Goal: Task Accomplishment & Management: Use online tool/utility

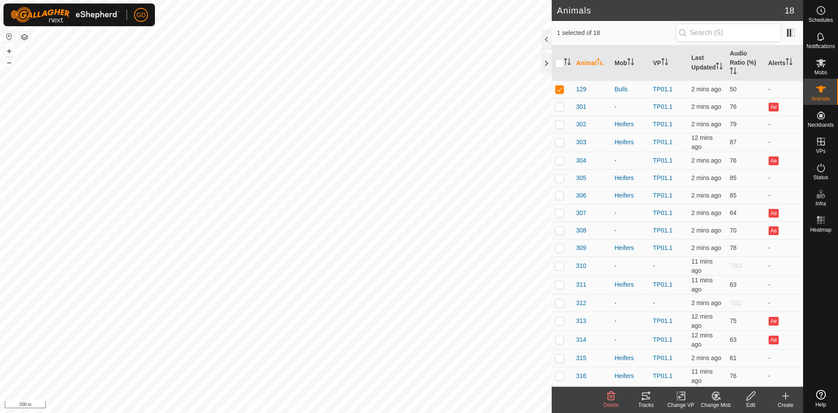
click at [647, 395] on icon at bounding box center [646, 395] width 8 height 7
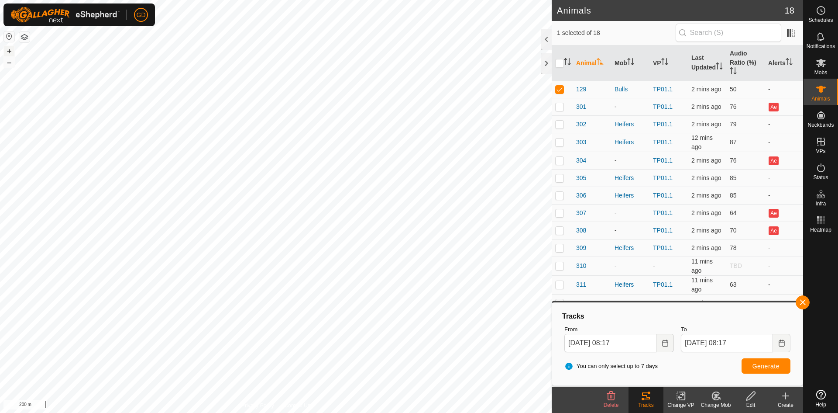
click at [11, 51] on button "+" at bounding box center [9, 51] width 10 height 10
click at [10, 62] on button "–" at bounding box center [9, 62] width 10 height 10
checkbox input "false"
click at [772, 361] on button "Generate" at bounding box center [766, 365] width 49 height 15
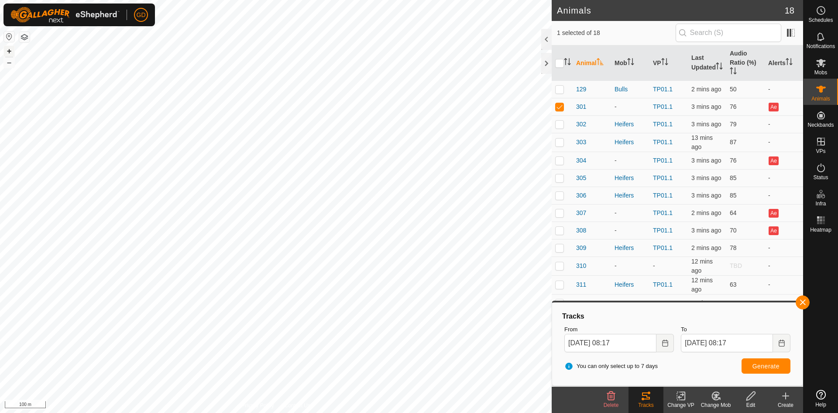
click at [9, 53] on button "+" at bounding box center [9, 51] width 10 height 10
checkbox input "false"
click at [752, 366] on button "Generate" at bounding box center [766, 365] width 49 height 15
checkbox input "false"
click at [753, 363] on button "Generate" at bounding box center [766, 365] width 49 height 15
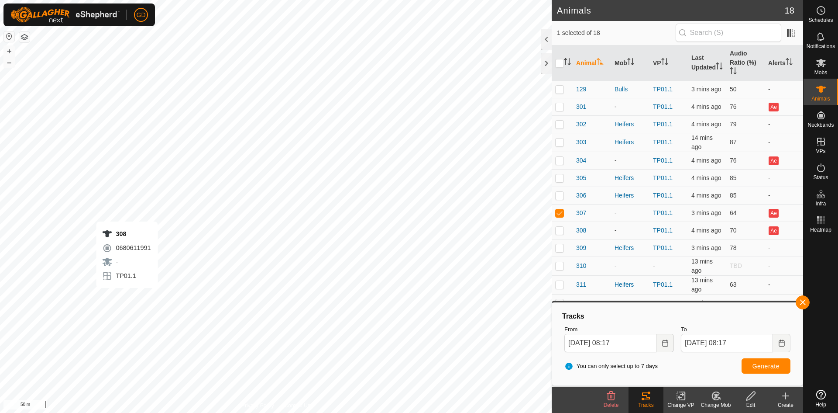
checkbox input "false"
click at [764, 365] on span "Generate" at bounding box center [766, 365] width 27 height 7
checkbox input "false"
checkbox input "true"
click at [770, 366] on span "Generate" at bounding box center [766, 365] width 27 height 7
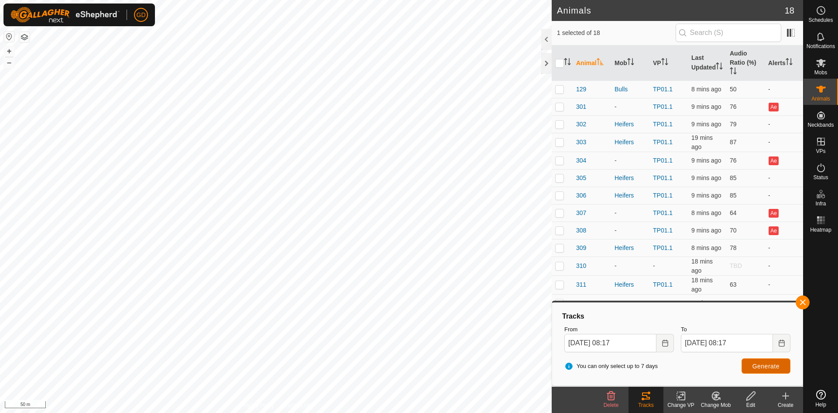
scroll to position [17, 0]
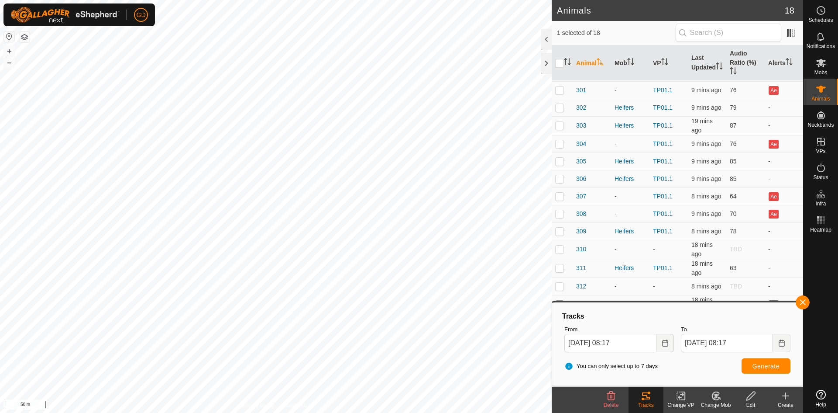
click at [588, 63] on th "Animal" at bounding box center [592, 62] width 38 height 35
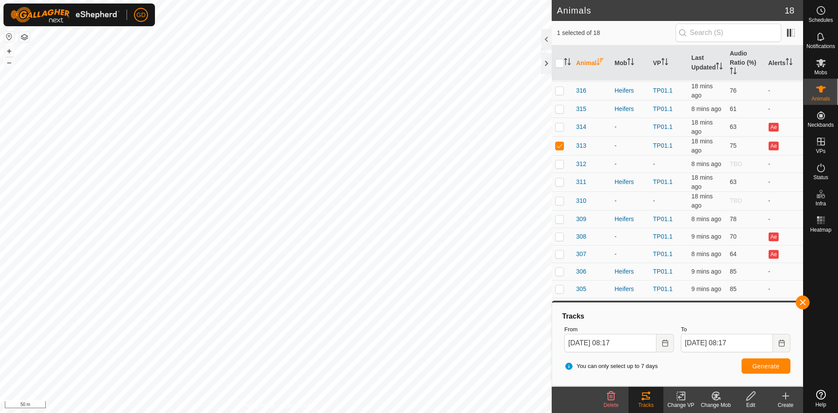
scroll to position [0, 0]
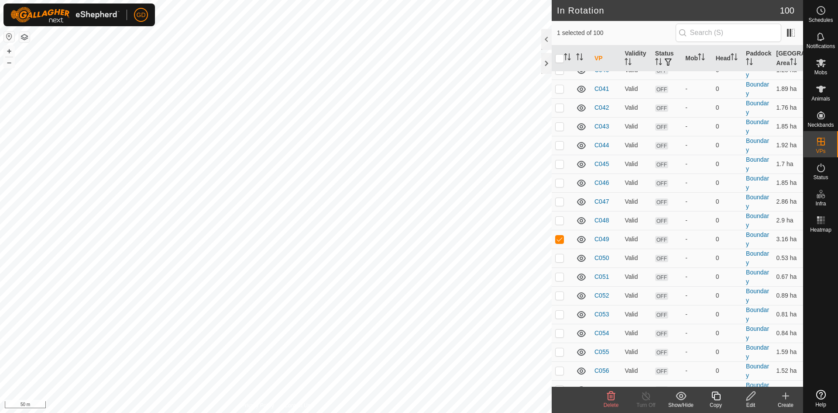
scroll to position [534, 0]
click at [751, 398] on icon at bounding box center [751, 395] width 9 height 9
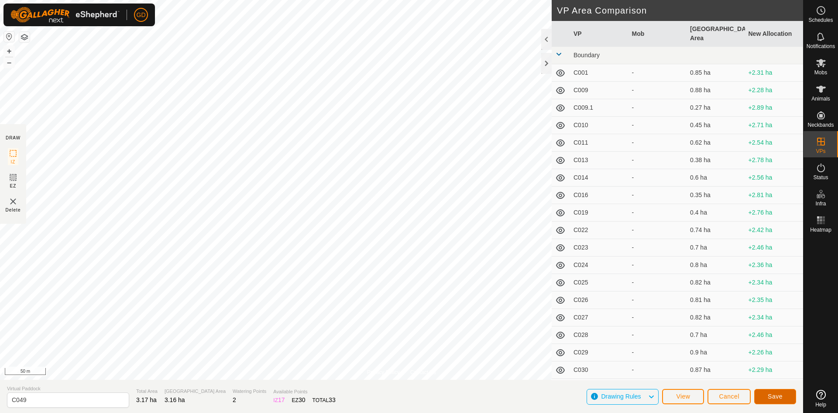
click at [776, 396] on span "Save" at bounding box center [775, 396] width 15 height 7
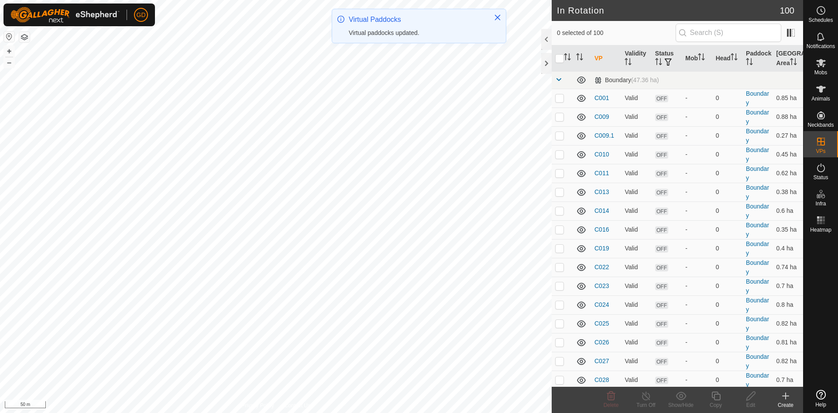
checkbox input "true"
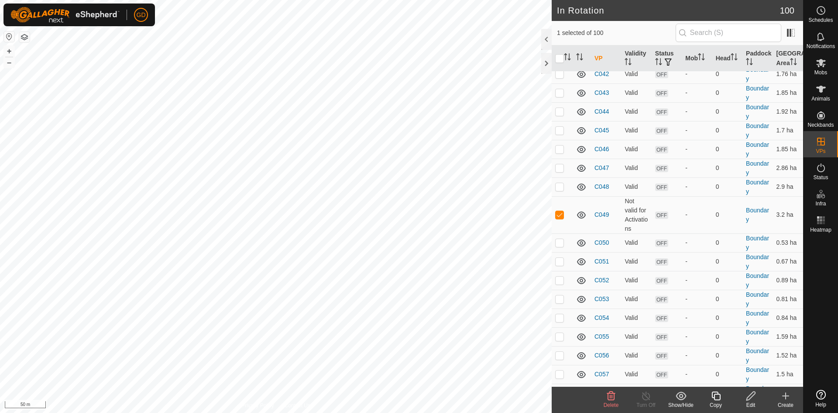
scroll to position [614, 0]
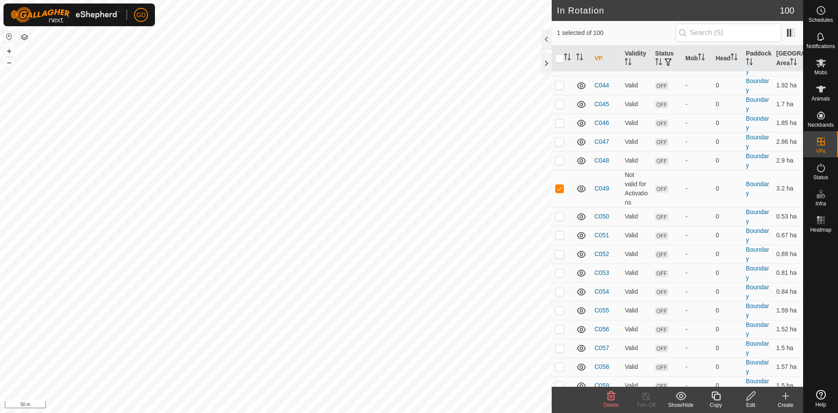
click at [749, 395] on icon at bounding box center [751, 395] width 11 height 10
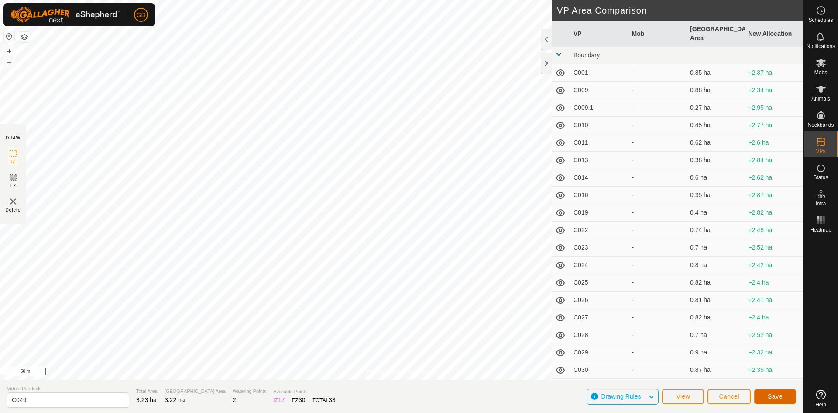
click at [771, 397] on span "Save" at bounding box center [775, 396] width 15 height 7
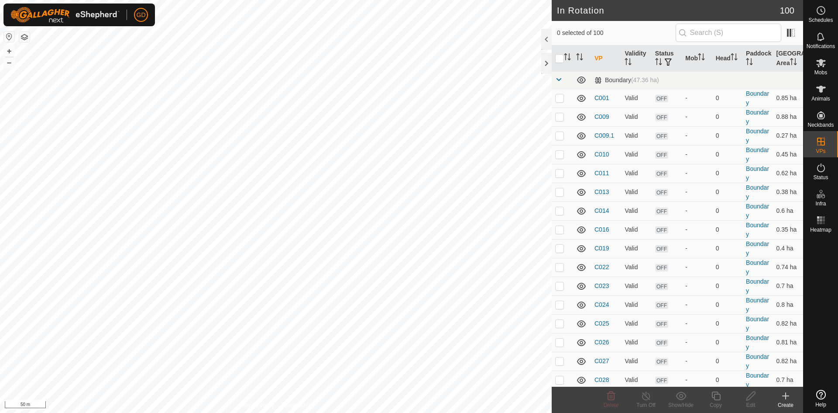
checkbox input "true"
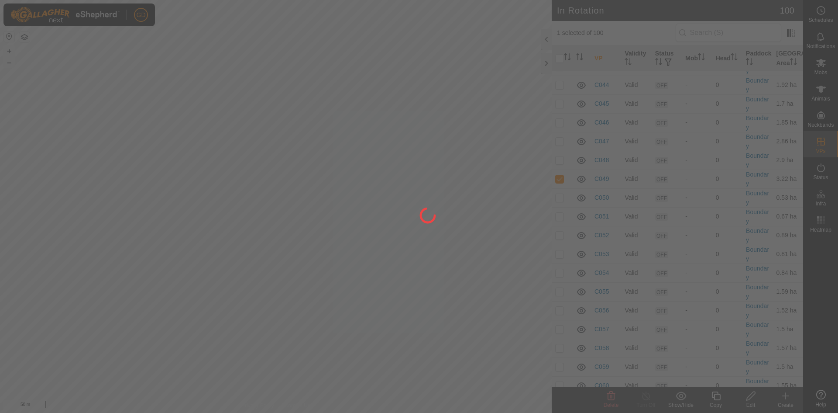
scroll to position [608, 0]
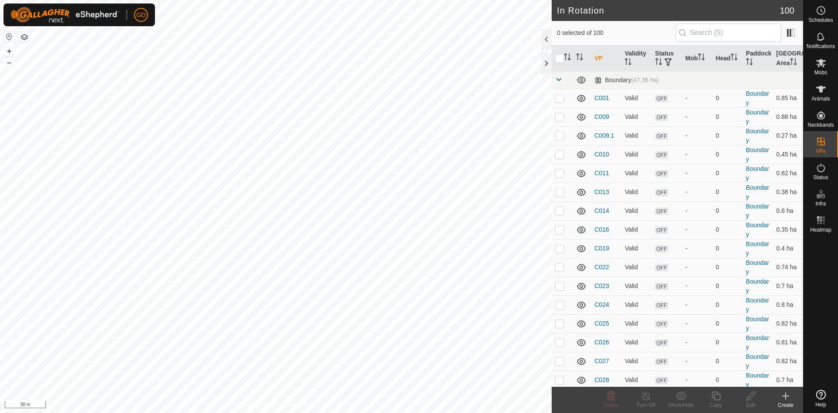
click at [0, 0] on html "GD Schedules Notifications Mobs Animals Neckbands VPs Status Infra Heatmap Help…" at bounding box center [419, 206] width 838 height 413
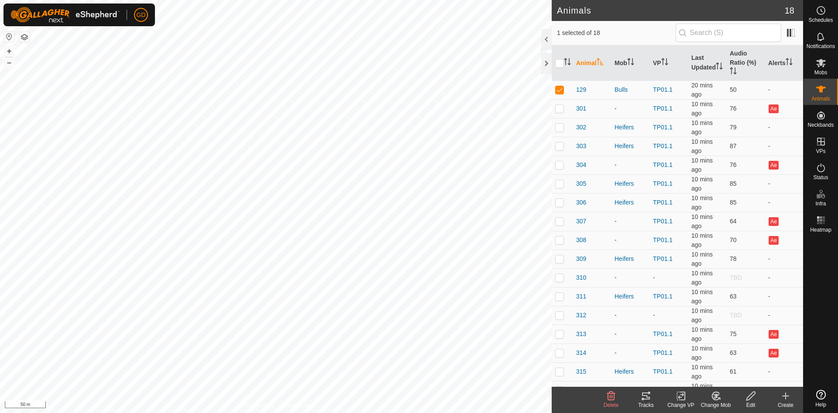
click at [646, 399] on icon at bounding box center [646, 395] width 8 height 7
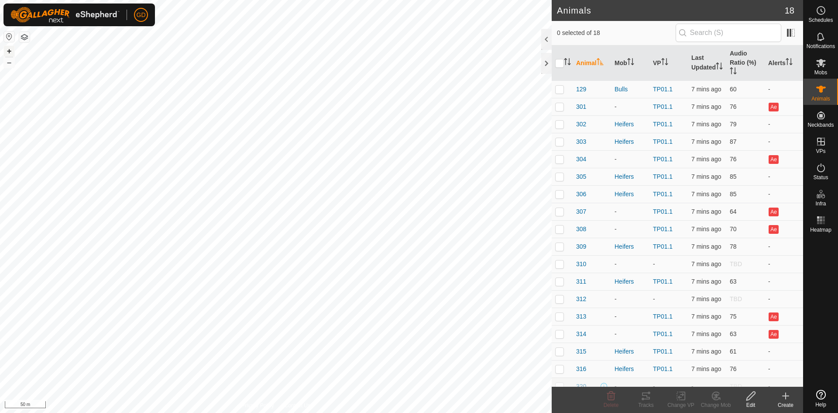
click at [9, 52] on button "+" at bounding box center [9, 51] width 10 height 10
click at [648, 393] on icon at bounding box center [646, 395] width 8 height 7
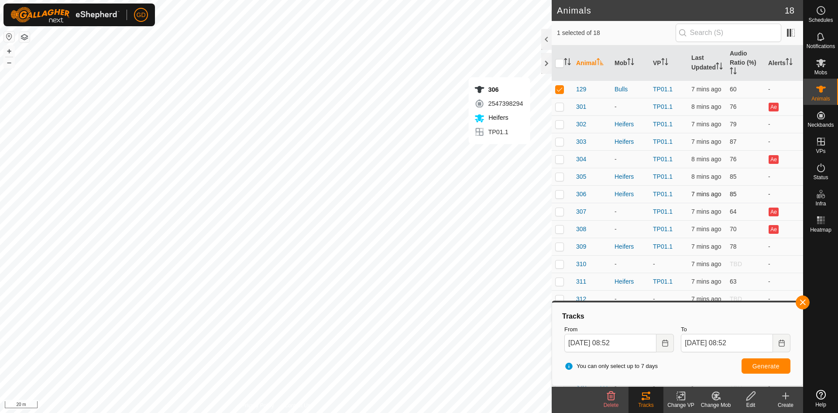
checkbox input "false"
click at [763, 362] on span "Generate" at bounding box center [766, 365] width 27 height 7
checkbox input "false"
checkbox input "true"
click at [765, 360] on button "Generate" at bounding box center [766, 365] width 49 height 15
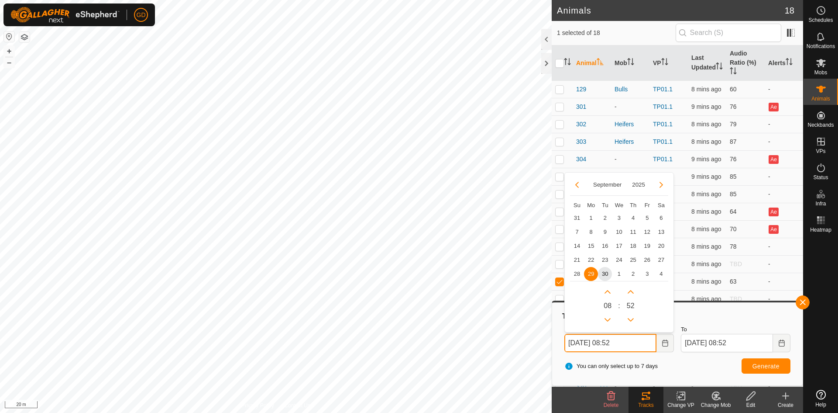
drag, startPoint x: 575, startPoint y: 344, endPoint x: 562, endPoint y: 347, distance: 12.6
click at [563, 345] on div "From 29 Sep, 2025 08:52 September 2025 Su Mo Tu We Th Fr Sa 31 1 2 3 4 5 6 7 8 …" at bounding box center [619, 338] width 117 height 34
click at [616, 340] on input "30 Sep, 2025 08:52" at bounding box center [611, 343] width 92 height 18
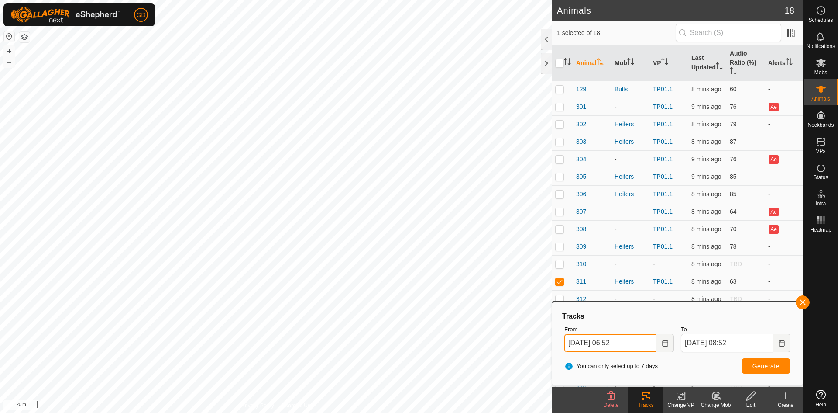
type input "30 Sep, 2025 06:52"
click at [761, 369] on button "Generate" at bounding box center [766, 365] width 49 height 15
click at [8, 52] on button "+" at bounding box center [9, 51] width 10 height 10
click at [34, 412] on html "GD Schedules Notifications Mobs Animals Neckbands VPs Status Infra Heatmap Help…" at bounding box center [419, 206] width 838 height 413
click at [10, 52] on button "+" at bounding box center [9, 51] width 10 height 10
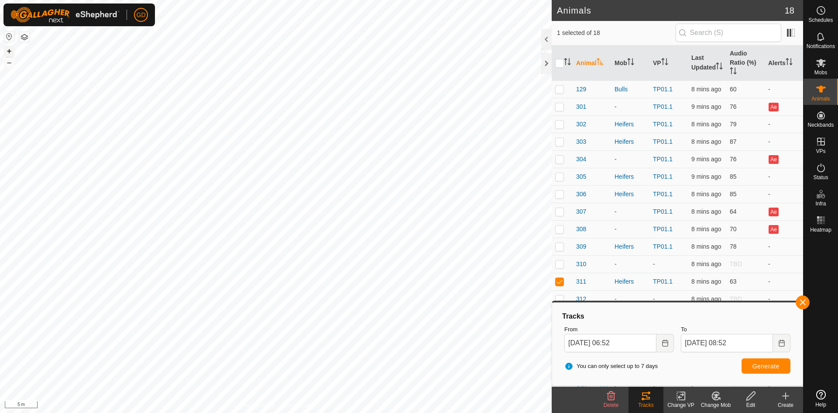
click at [10, 52] on button "+" at bounding box center [9, 51] width 10 height 10
click at [11, 66] on button "–" at bounding box center [9, 62] width 10 height 10
click at [8, 51] on button "+" at bounding box center [9, 51] width 10 height 10
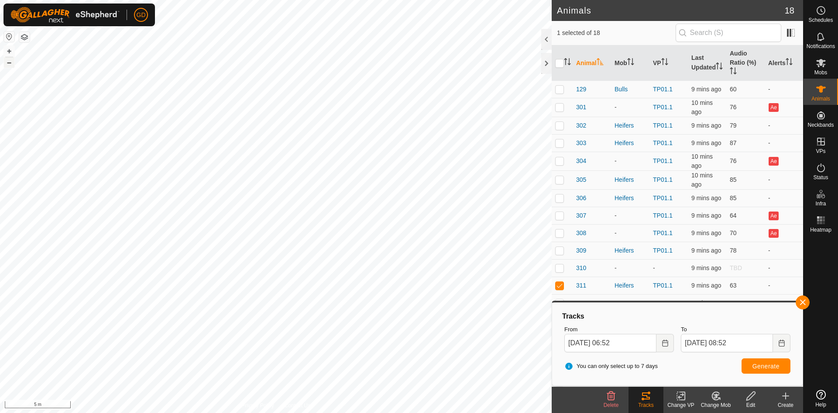
click at [10, 62] on button "–" at bounding box center [9, 62] width 10 height 10
checkbox input "true"
checkbox input "false"
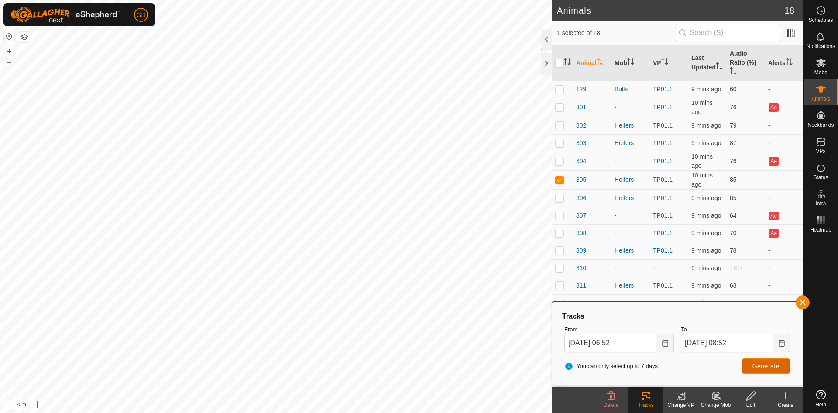
click at [767, 364] on span "Generate" at bounding box center [766, 365] width 27 height 7
checkbox input "true"
checkbox input "false"
click at [761, 369] on span "Generate" at bounding box center [766, 365] width 27 height 7
checkbox input "false"
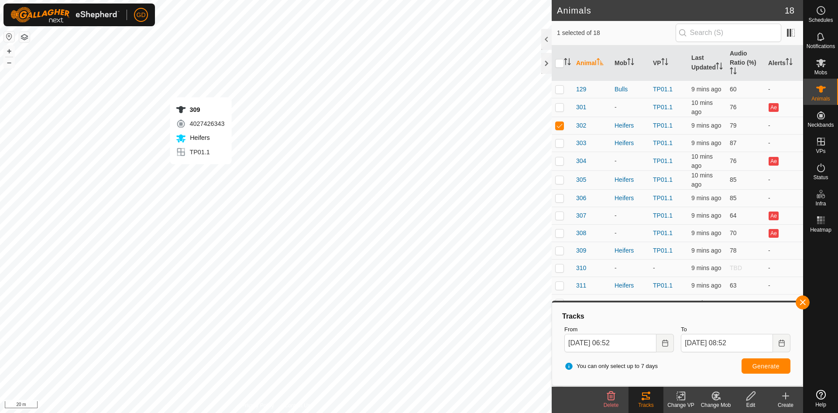
checkbox input "true"
click at [767, 368] on span "Generate" at bounding box center [766, 365] width 27 height 7
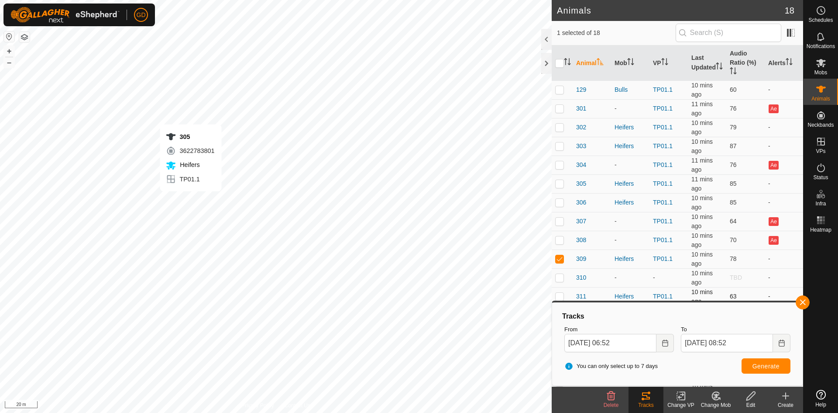
checkbox input "true"
checkbox input "false"
click at [758, 366] on span "Generate" at bounding box center [766, 365] width 27 height 7
checkbox input "false"
checkbox input "true"
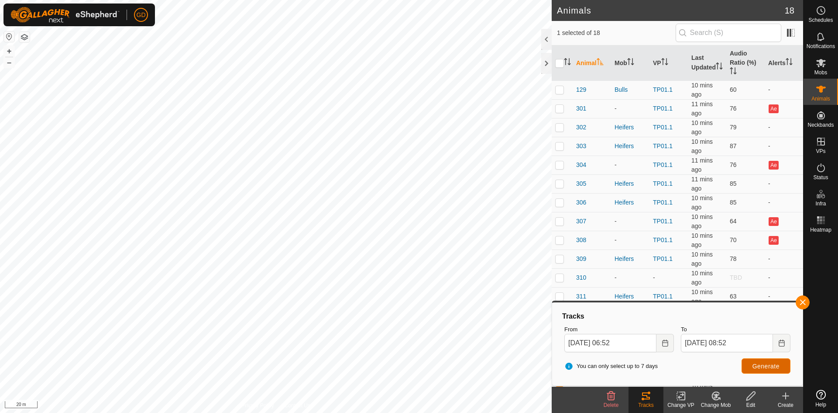
click at [760, 359] on button "Generate" at bounding box center [766, 365] width 49 height 15
click at [11, 50] on button "+" at bounding box center [9, 51] width 10 height 10
click at [10, 63] on button "–" at bounding box center [9, 62] width 10 height 10
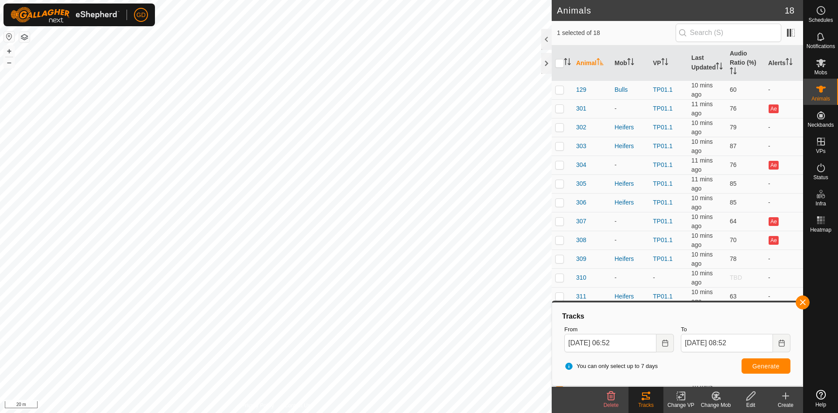
click at [597, 63] on icon "Activate to sort" at bounding box center [600, 61] width 7 height 7
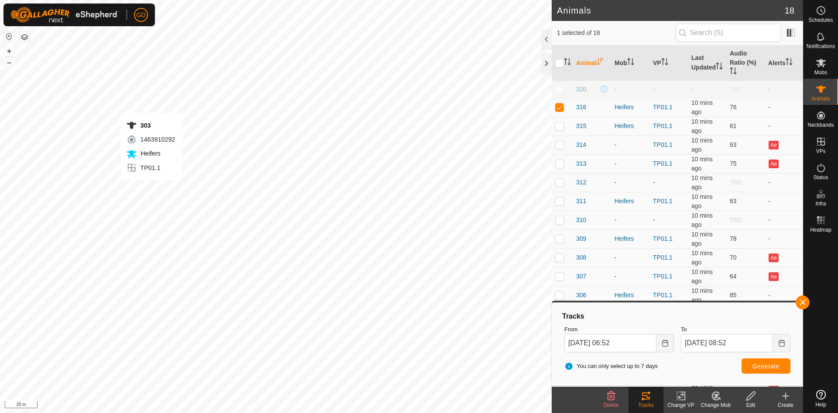
checkbox input "false"
checkbox input "true"
click at [764, 363] on span "Generate" at bounding box center [766, 365] width 27 height 7
checkbox input "true"
checkbox input "false"
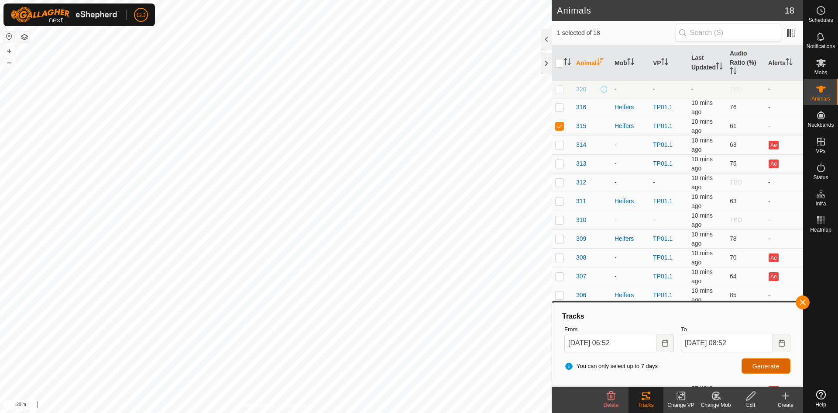
click at [760, 361] on button "Generate" at bounding box center [766, 365] width 49 height 15
